Goal: Transaction & Acquisition: Purchase product/service

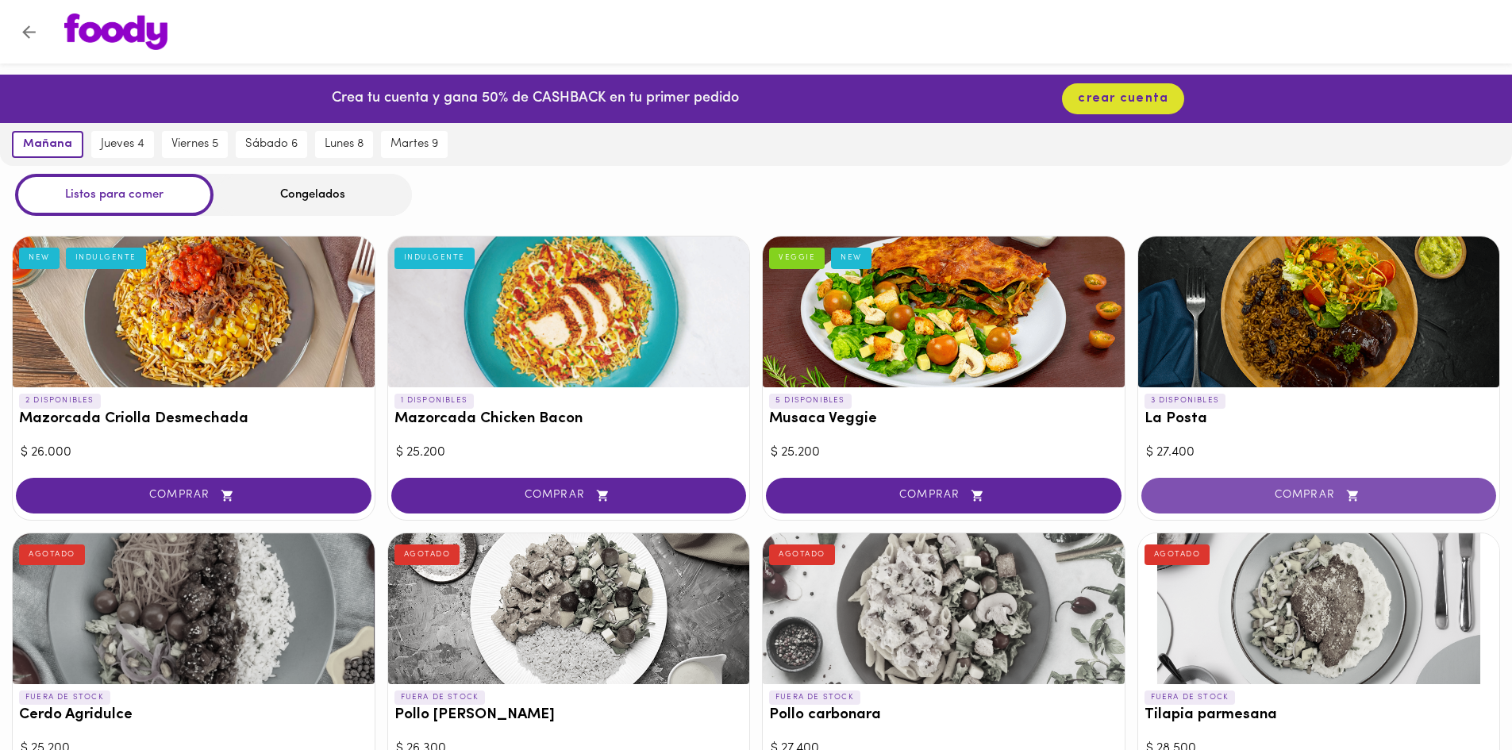
click at [1279, 492] on span "COMPRAR" at bounding box center [1319, 495] width 316 height 13
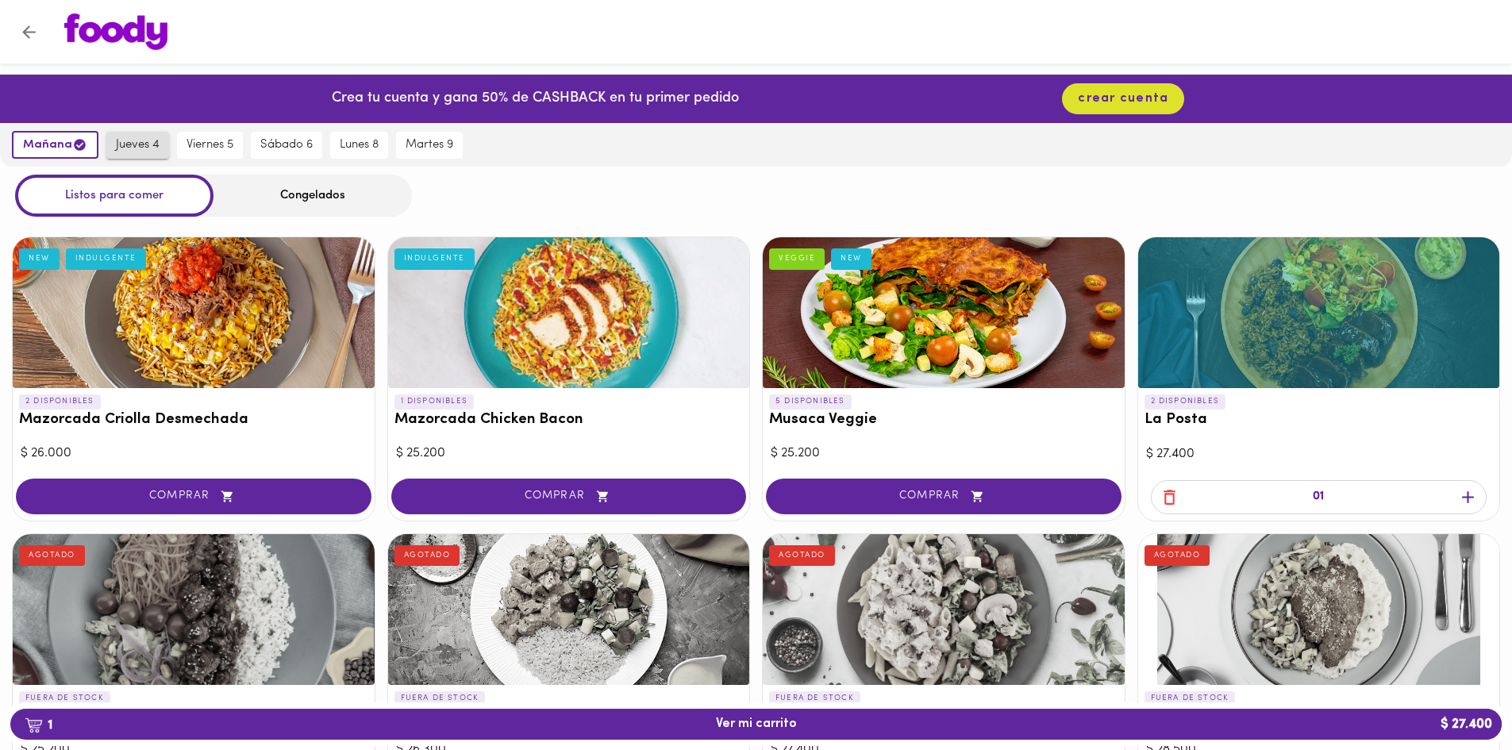
click at [129, 149] on span "jueves 4" at bounding box center [138, 145] width 44 height 14
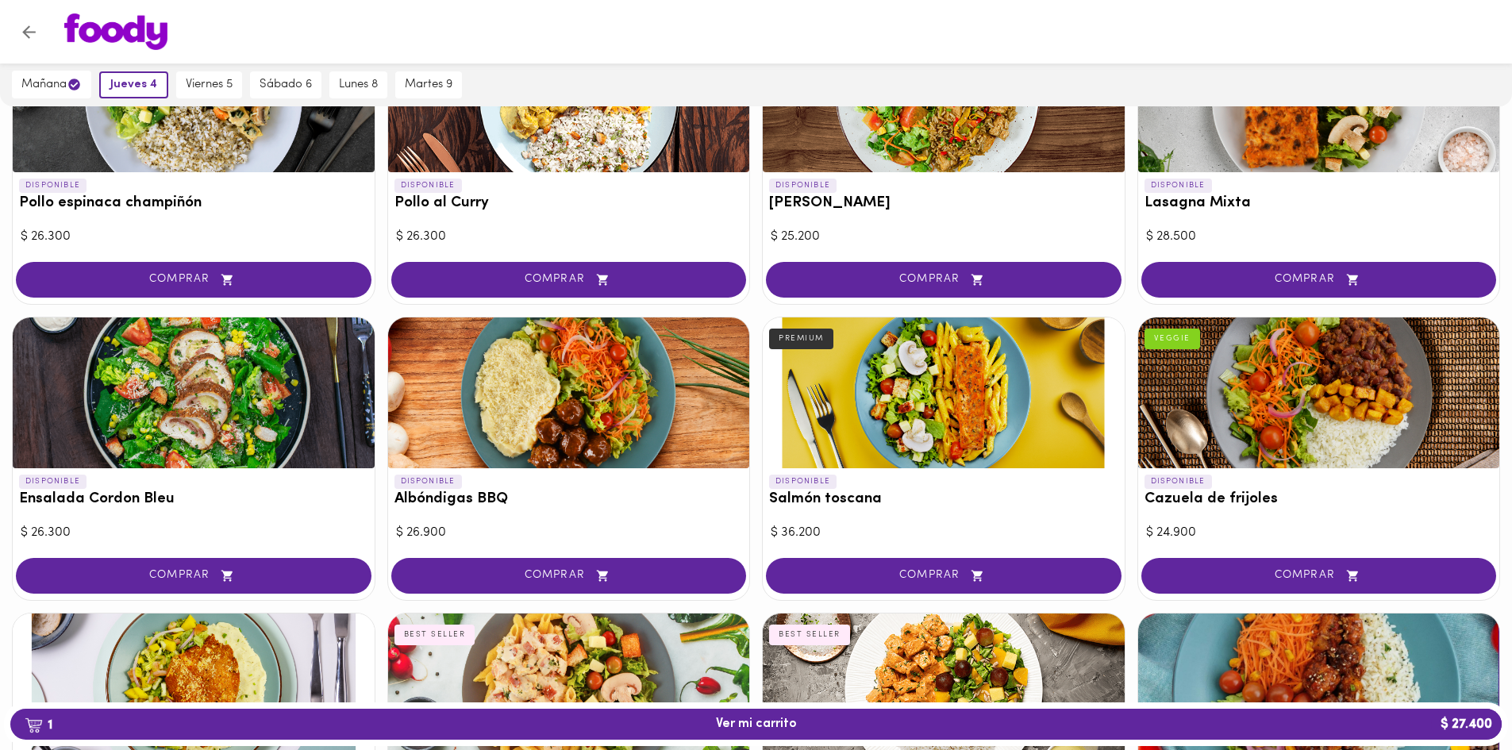
scroll to position [1111, 0]
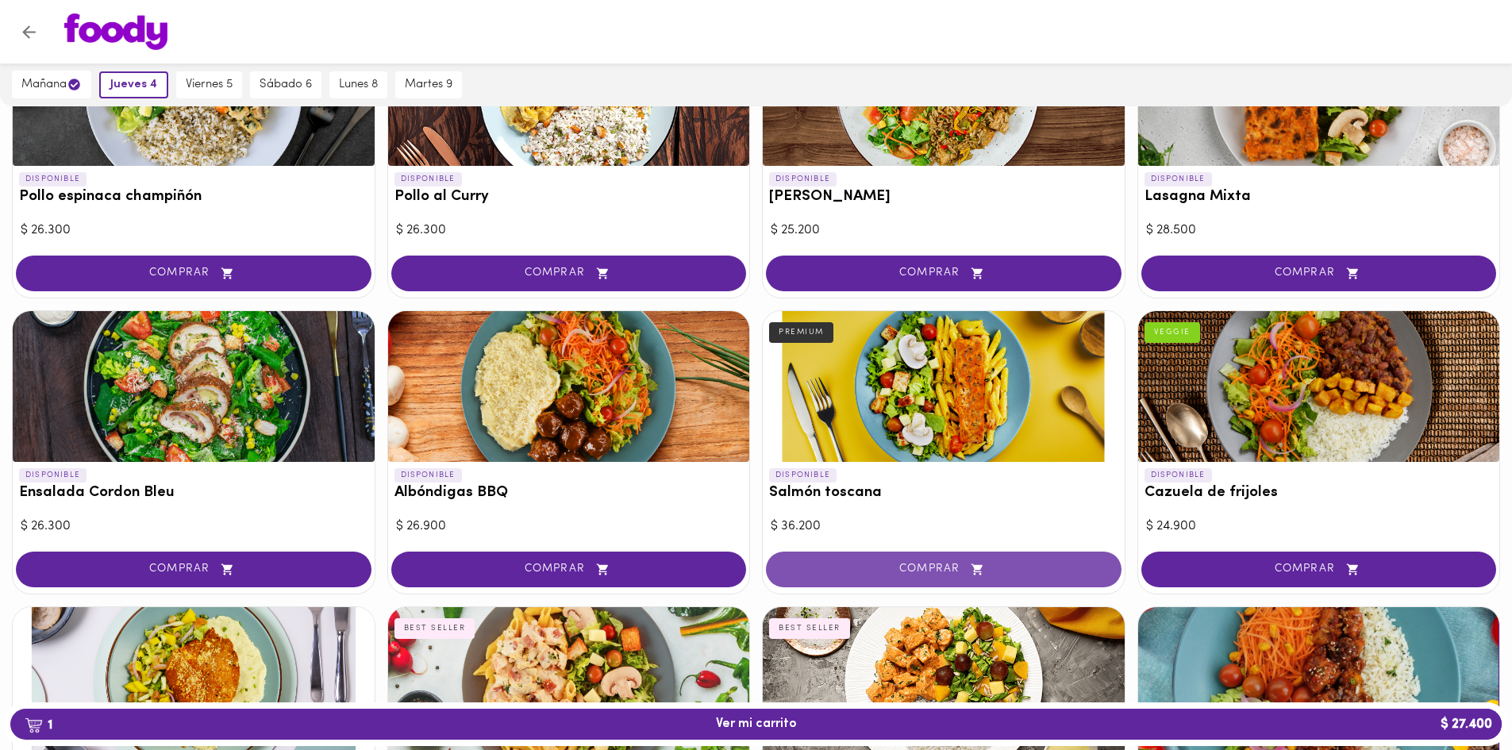
click at [908, 564] on span "COMPRAR" at bounding box center [944, 569] width 316 height 13
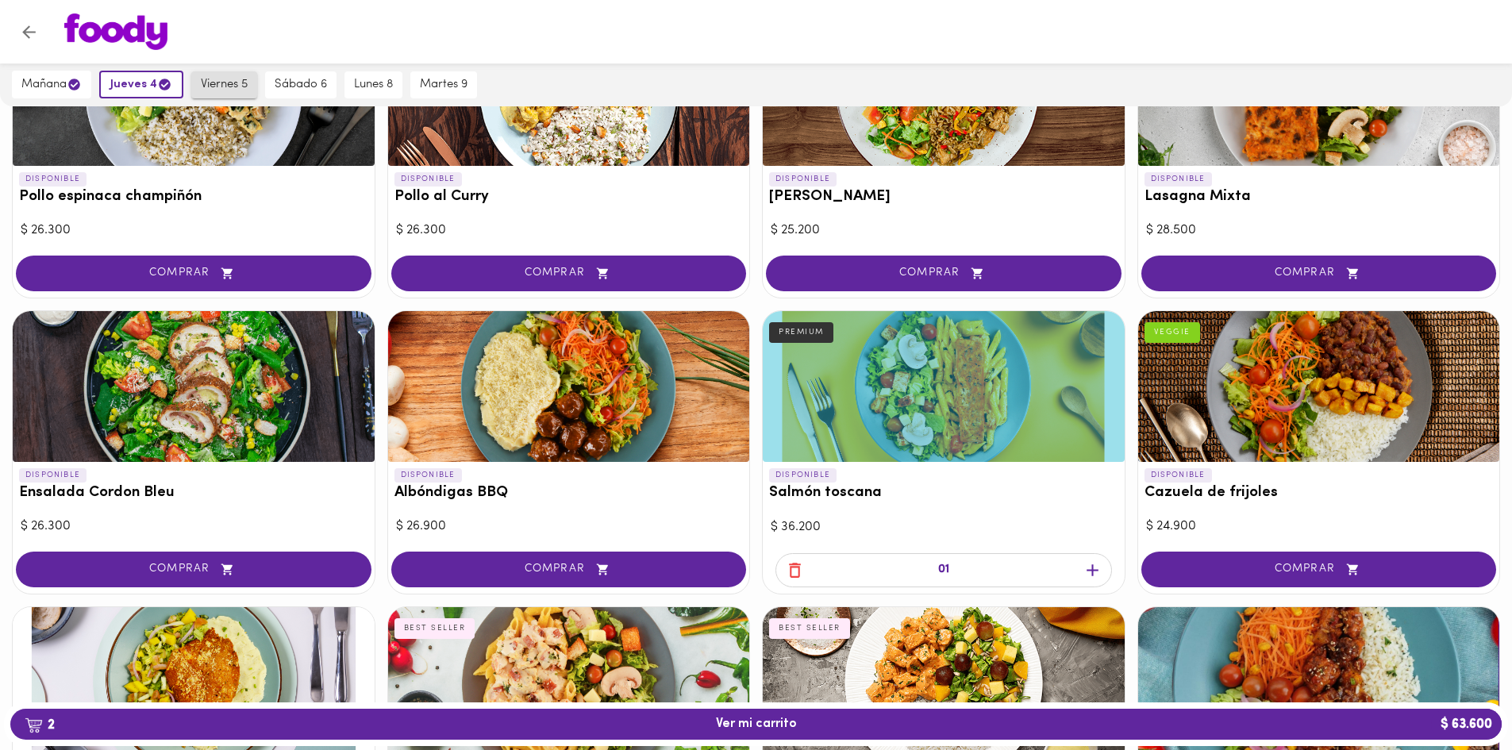
click at [237, 85] on span "viernes 5" at bounding box center [224, 85] width 47 height 14
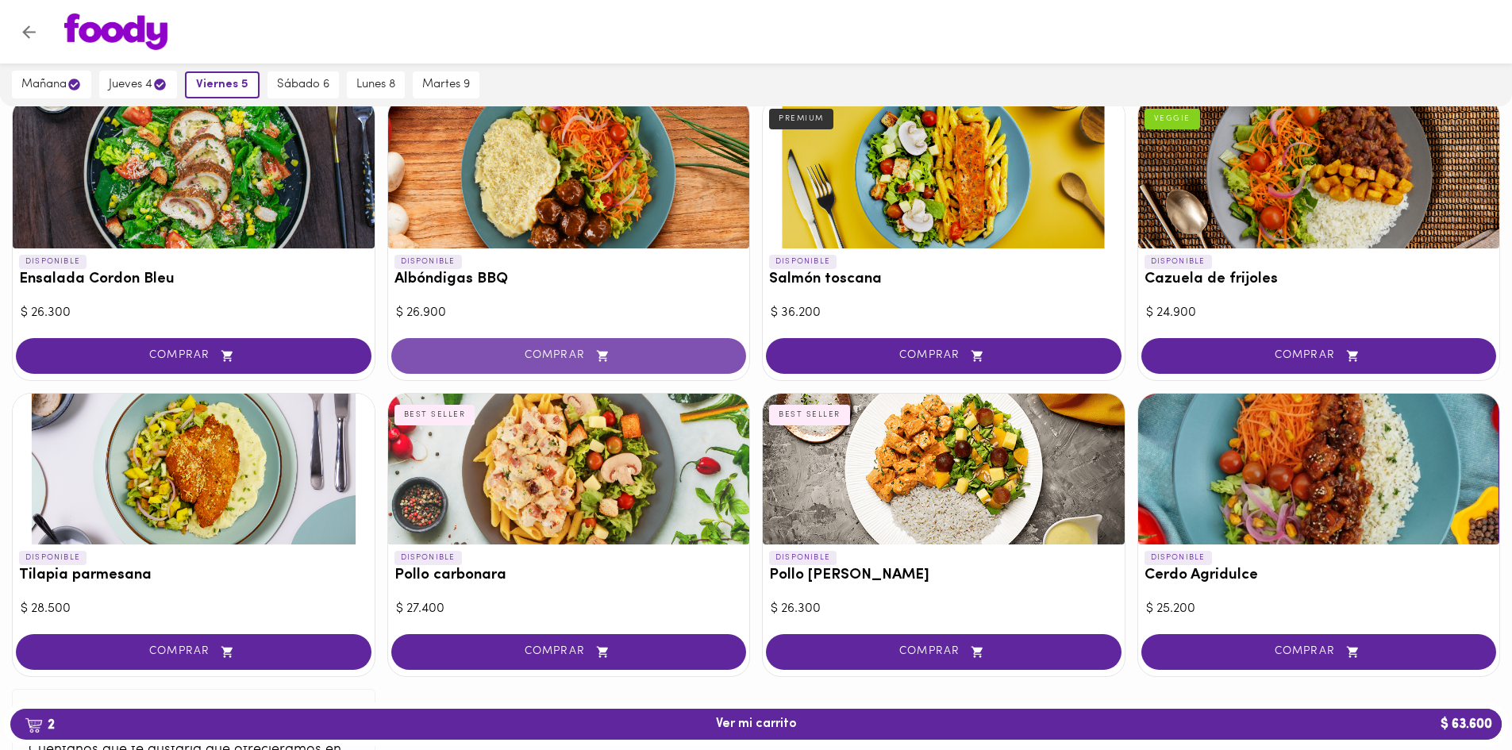
scroll to position [1349, 0]
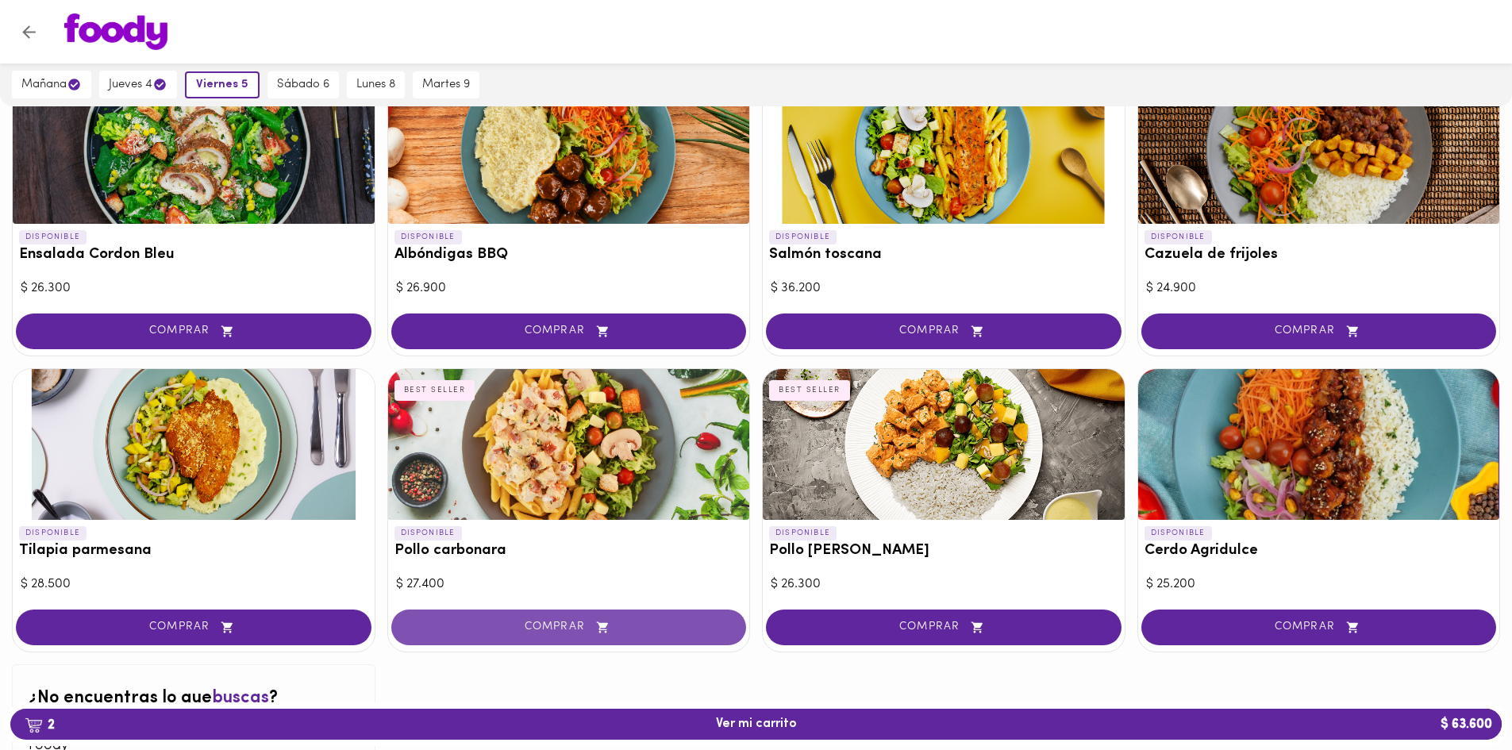
click at [539, 627] on span "COMPRAR" at bounding box center [569, 627] width 316 height 13
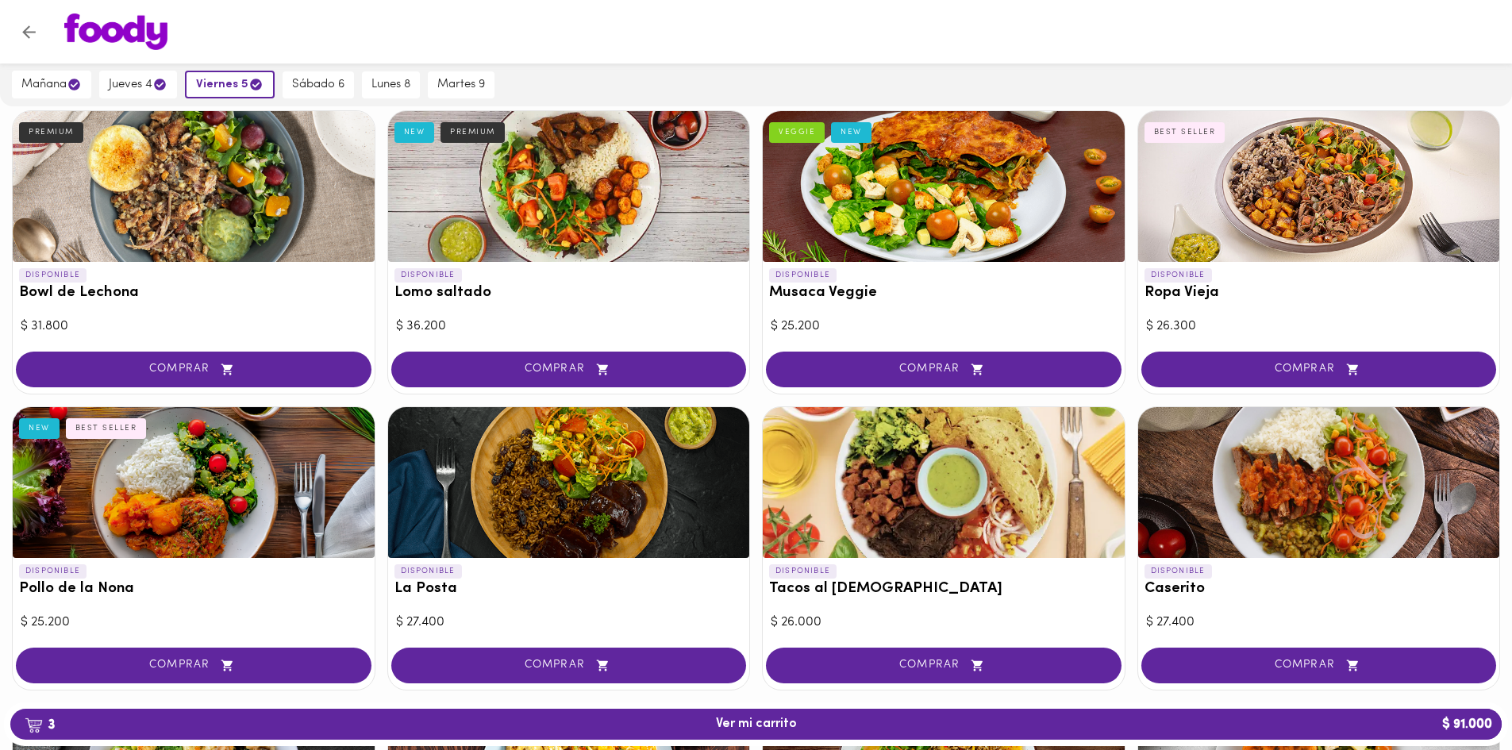
scroll to position [397, 0]
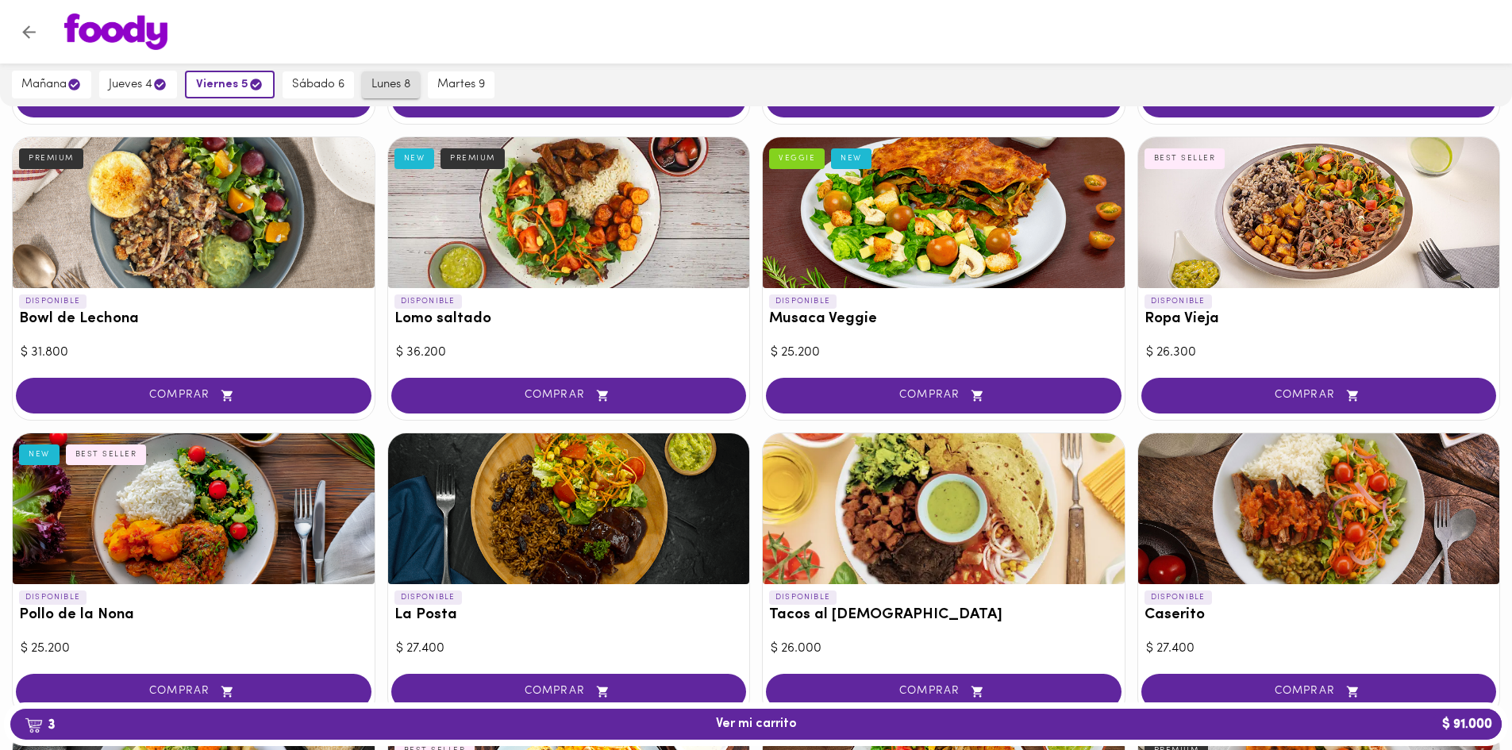
click at [394, 88] on span "lunes 8" at bounding box center [390, 85] width 39 height 14
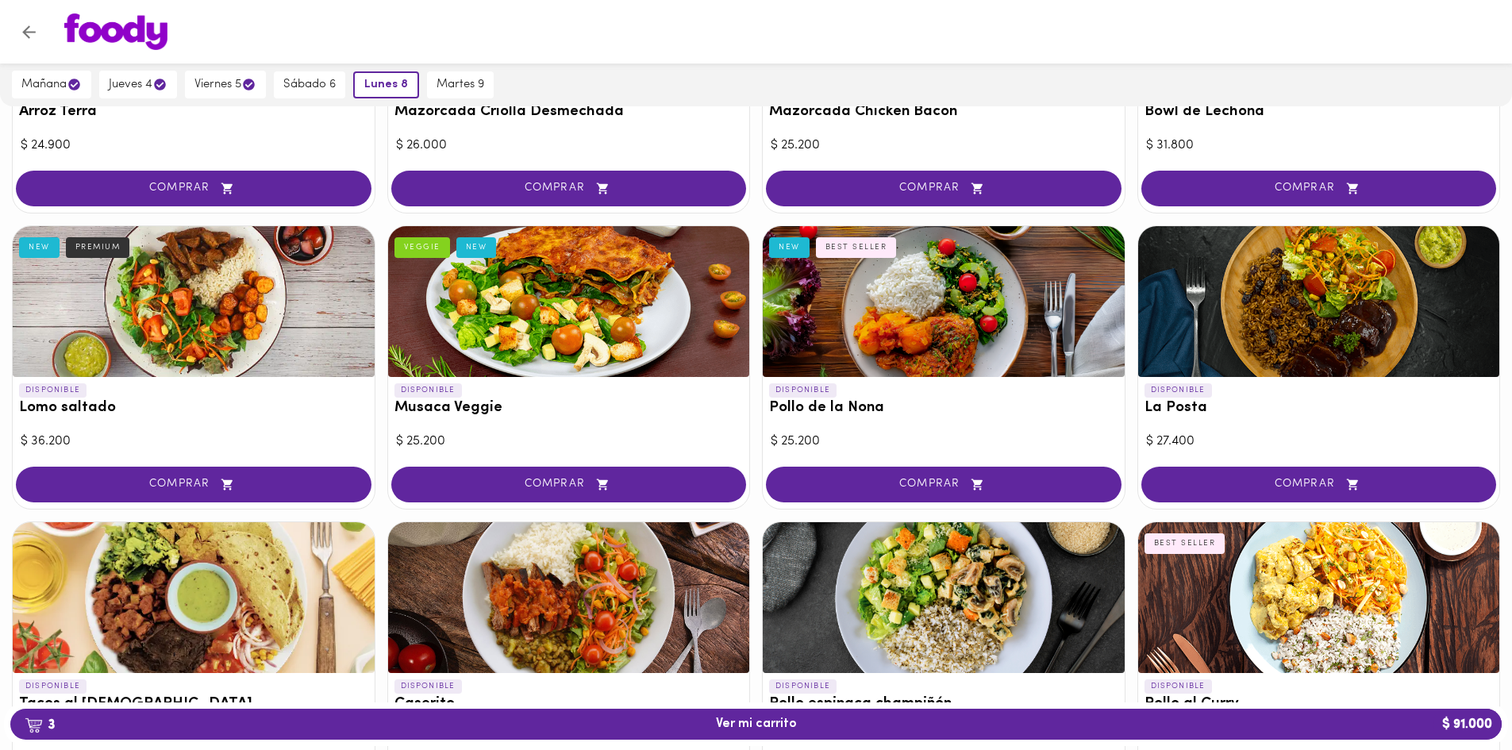
scroll to position [476, 0]
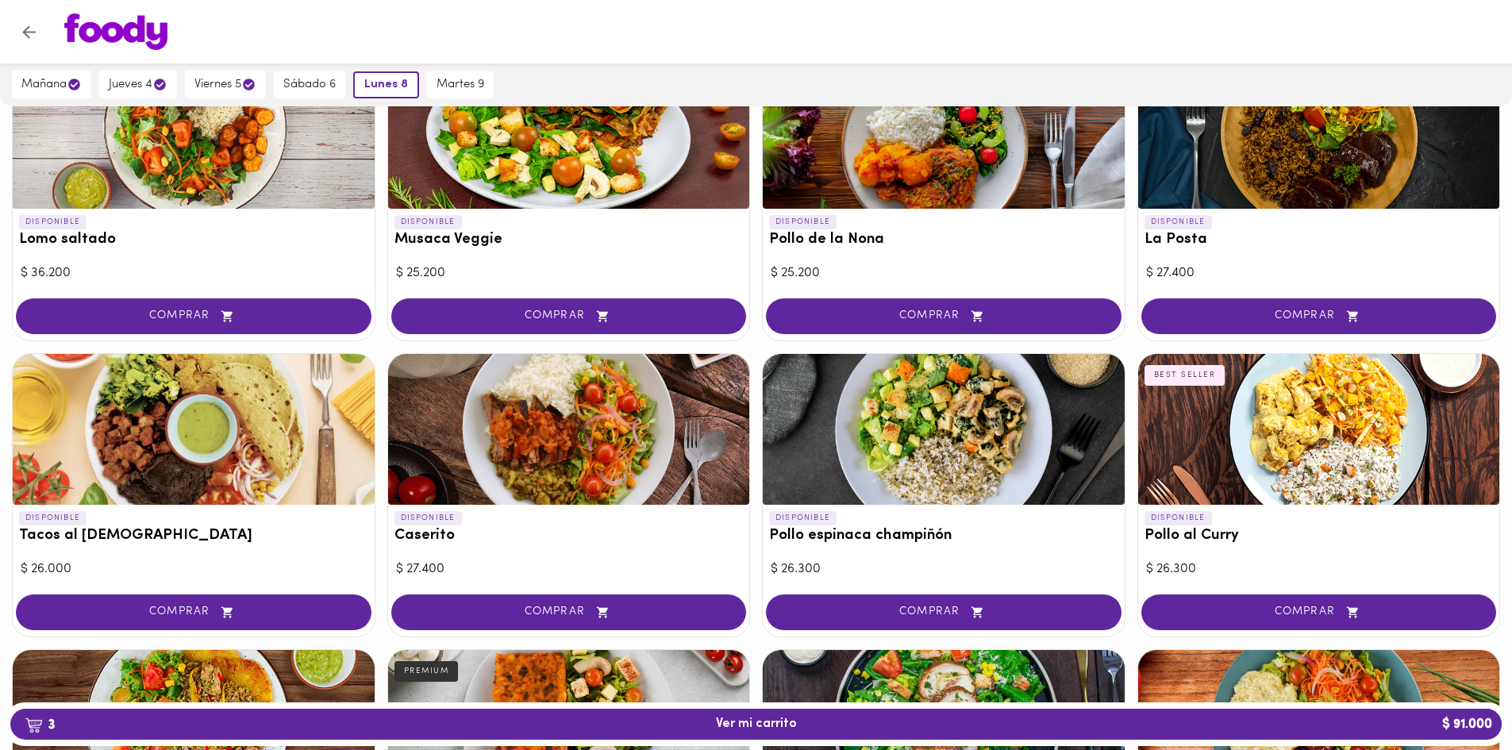
click at [574, 614] on span "COMPRAR" at bounding box center [569, 612] width 316 height 13
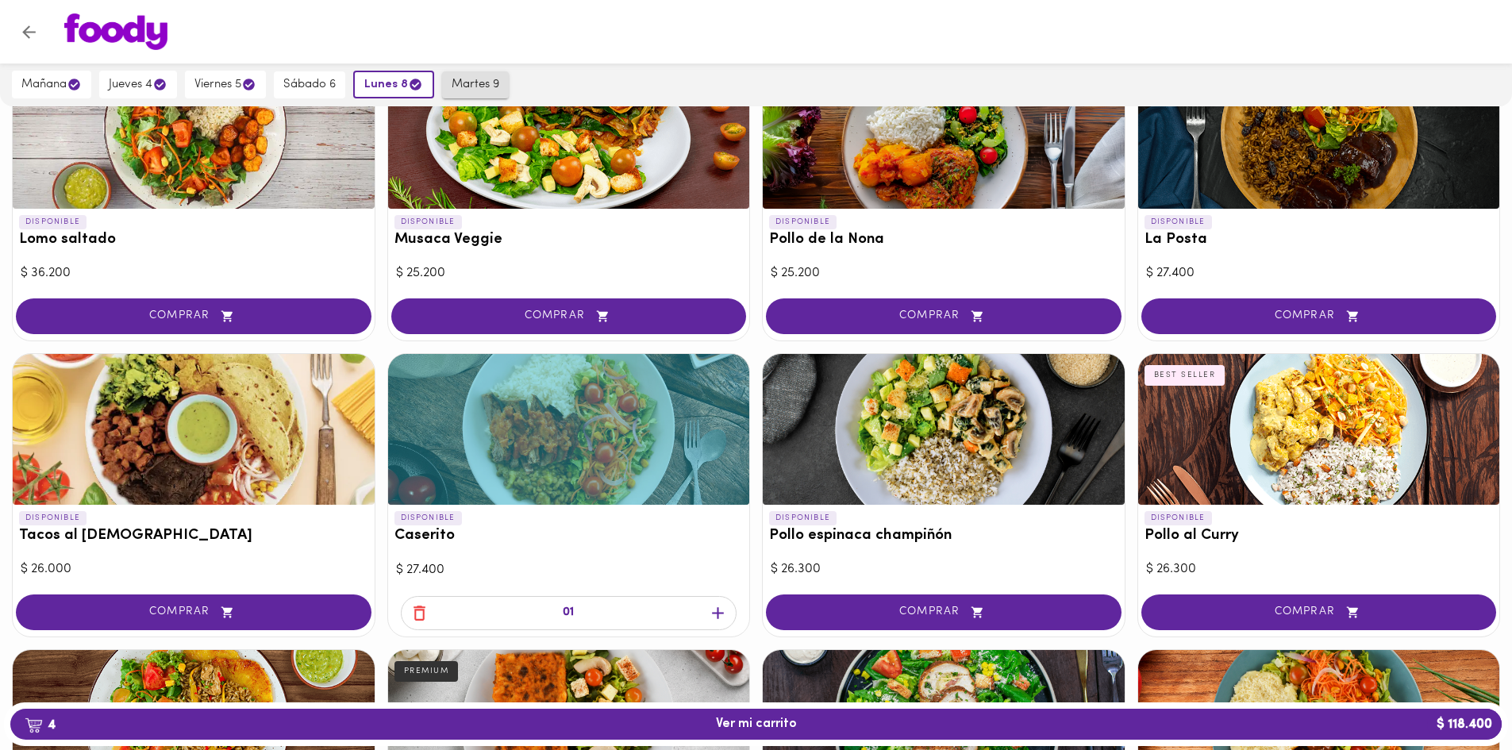
click at [483, 79] on span "martes 9" at bounding box center [476, 85] width 48 height 14
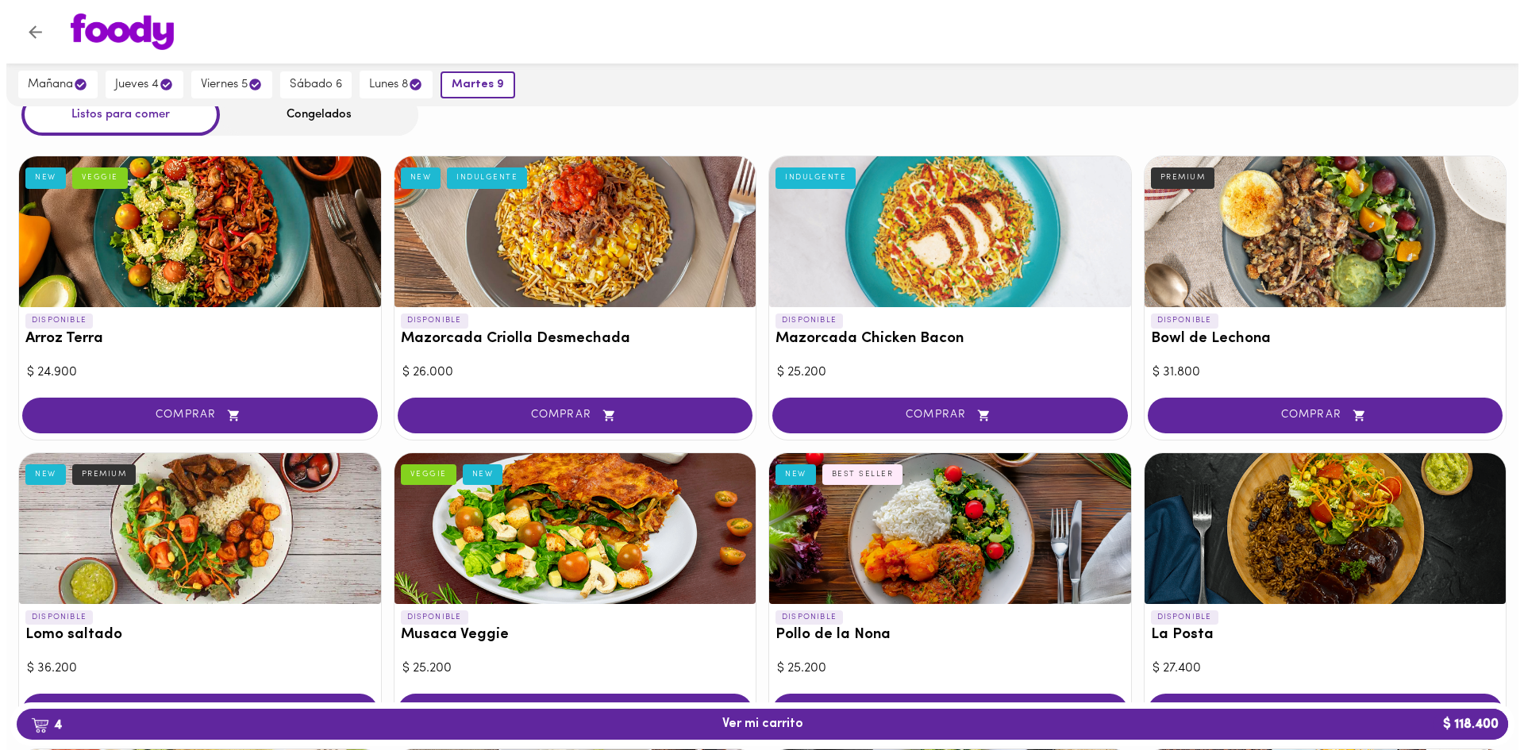
scroll to position [0, 0]
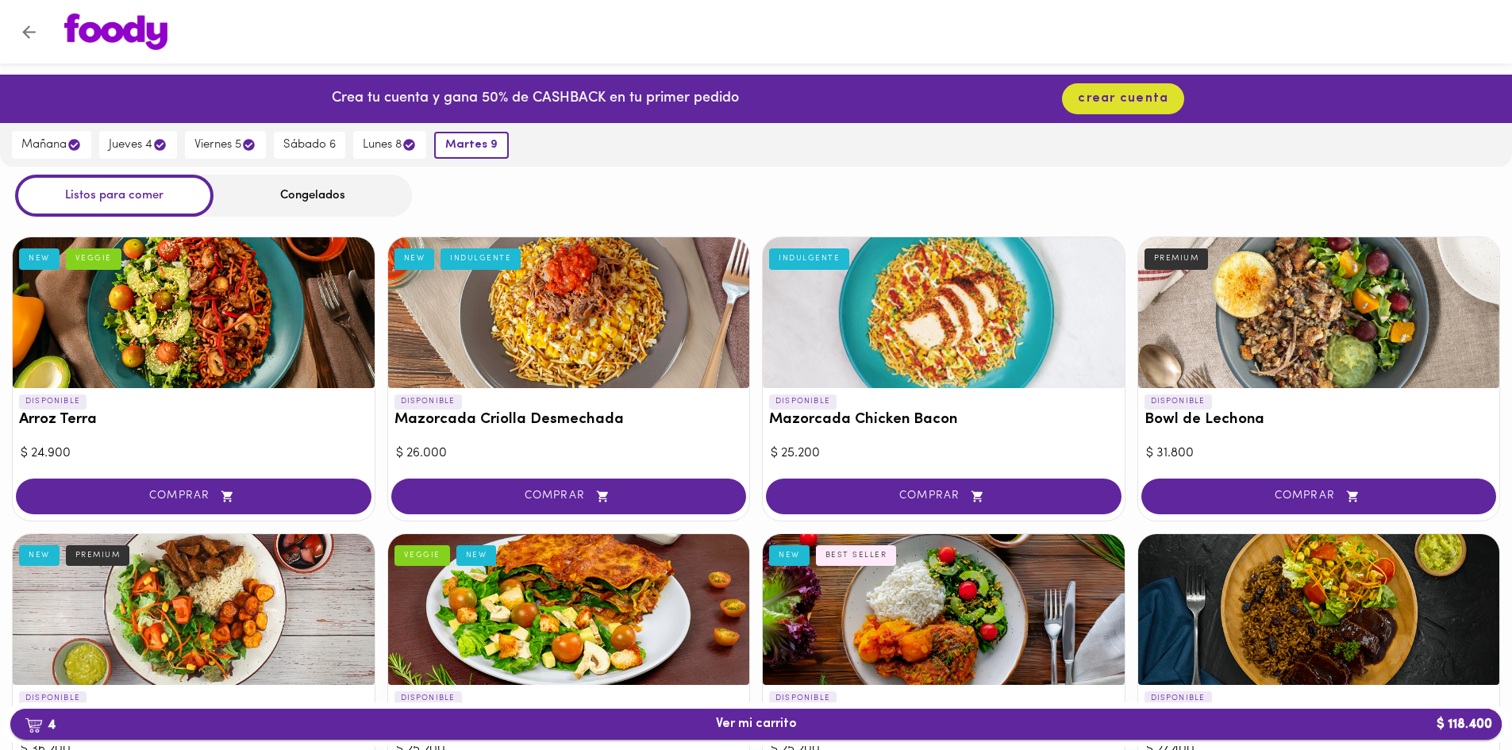
click at [753, 717] on span "4 Ver mi carrito $ 118.400" at bounding box center [756, 724] width 81 height 15
